Goal: Information Seeking & Learning: Check status

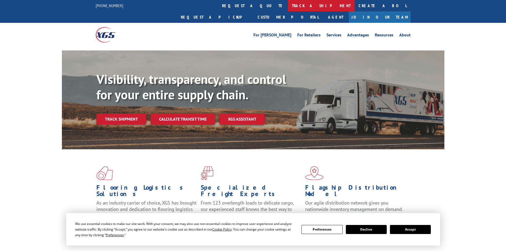
click at [288, 2] on link "track a shipment" at bounding box center [321, 5] width 67 height 11
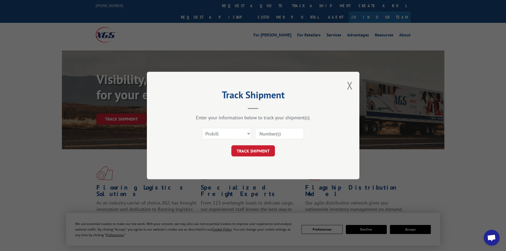
paste input "6008788"
type input "6008788"
click at [235, 132] on select "Select category... Probill BOL PO" at bounding box center [226, 133] width 49 height 11
select select "bol"
click at [202, 128] on select "Select category... Probill BOL PO" at bounding box center [226, 133] width 49 height 11
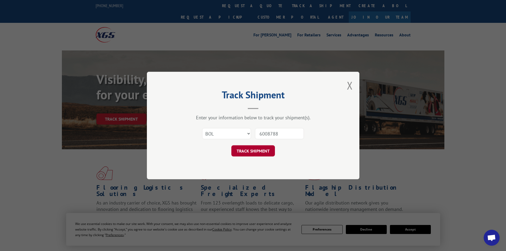
click at [250, 151] on button "TRACK SHIPMENT" at bounding box center [253, 150] width 44 height 11
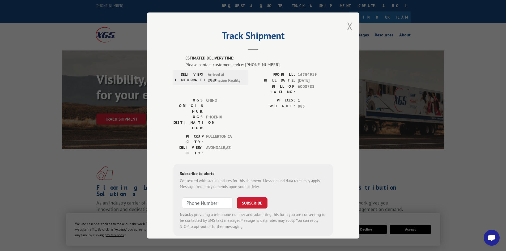
click at [349, 24] on button "Close modal" at bounding box center [350, 26] width 6 height 14
